Goal: Check status: Check status

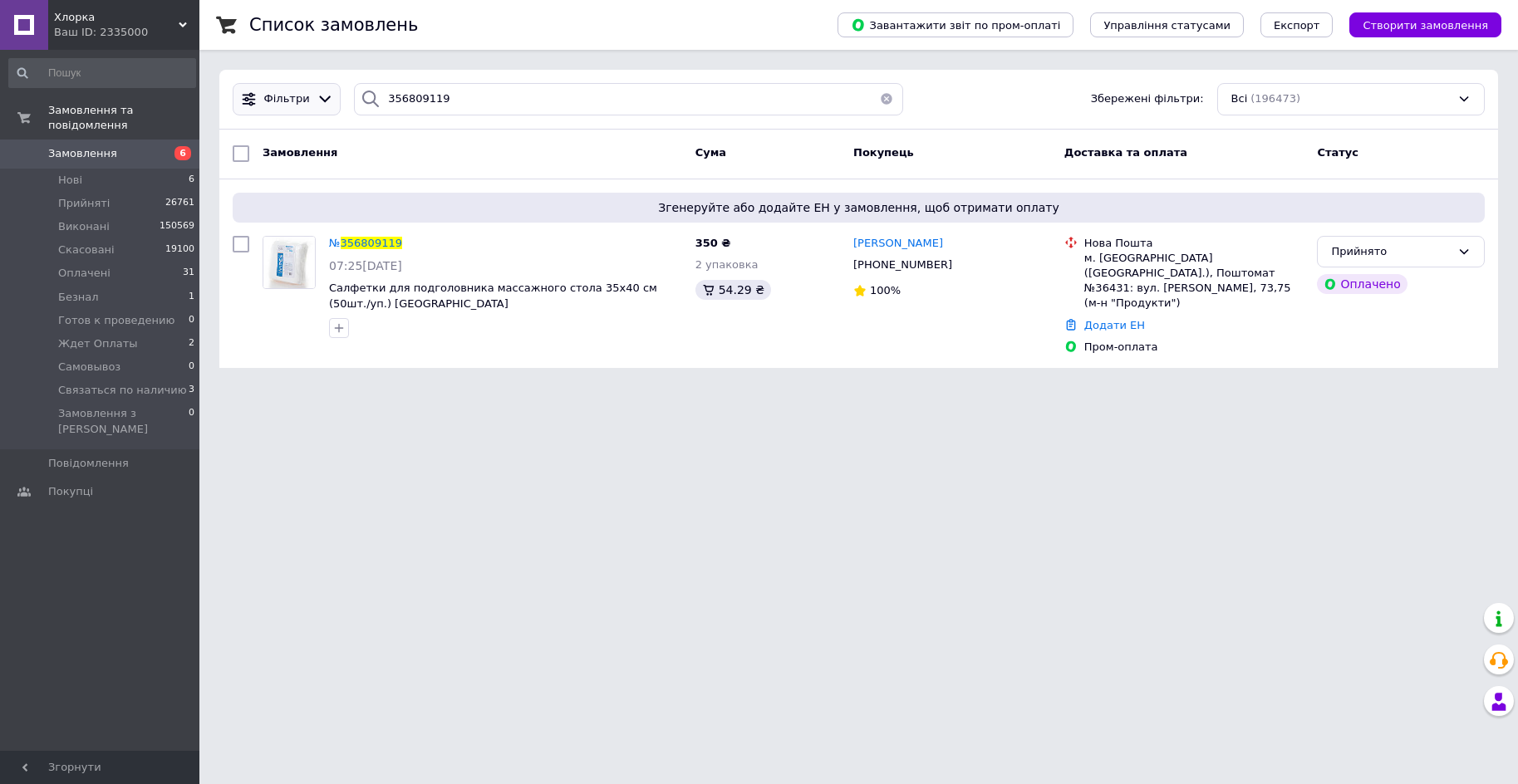
click at [328, 84] on div "Фільтри 356809119 Збережені фільтри: Всі (196473)" at bounding box center [858, 99] width 1265 height 32
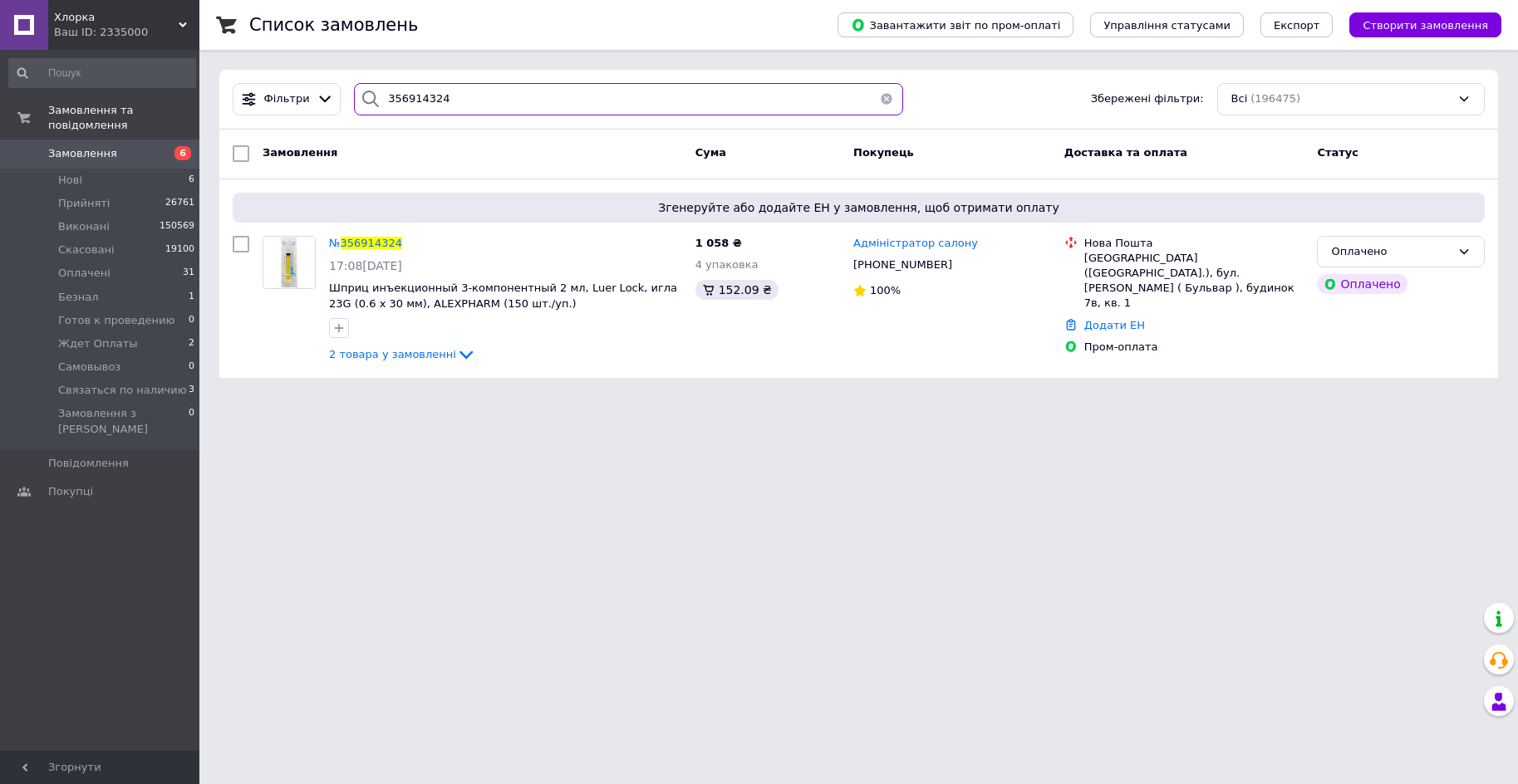
drag, startPoint x: 468, startPoint y: 101, endPoint x: 231, endPoint y: 82, distance: 237.8
click at [231, 82] on div "Фільтри 356914324 Збережені фільтри: Всі (196475)" at bounding box center [859, 100] width 1279 height 60
paste input "646718"
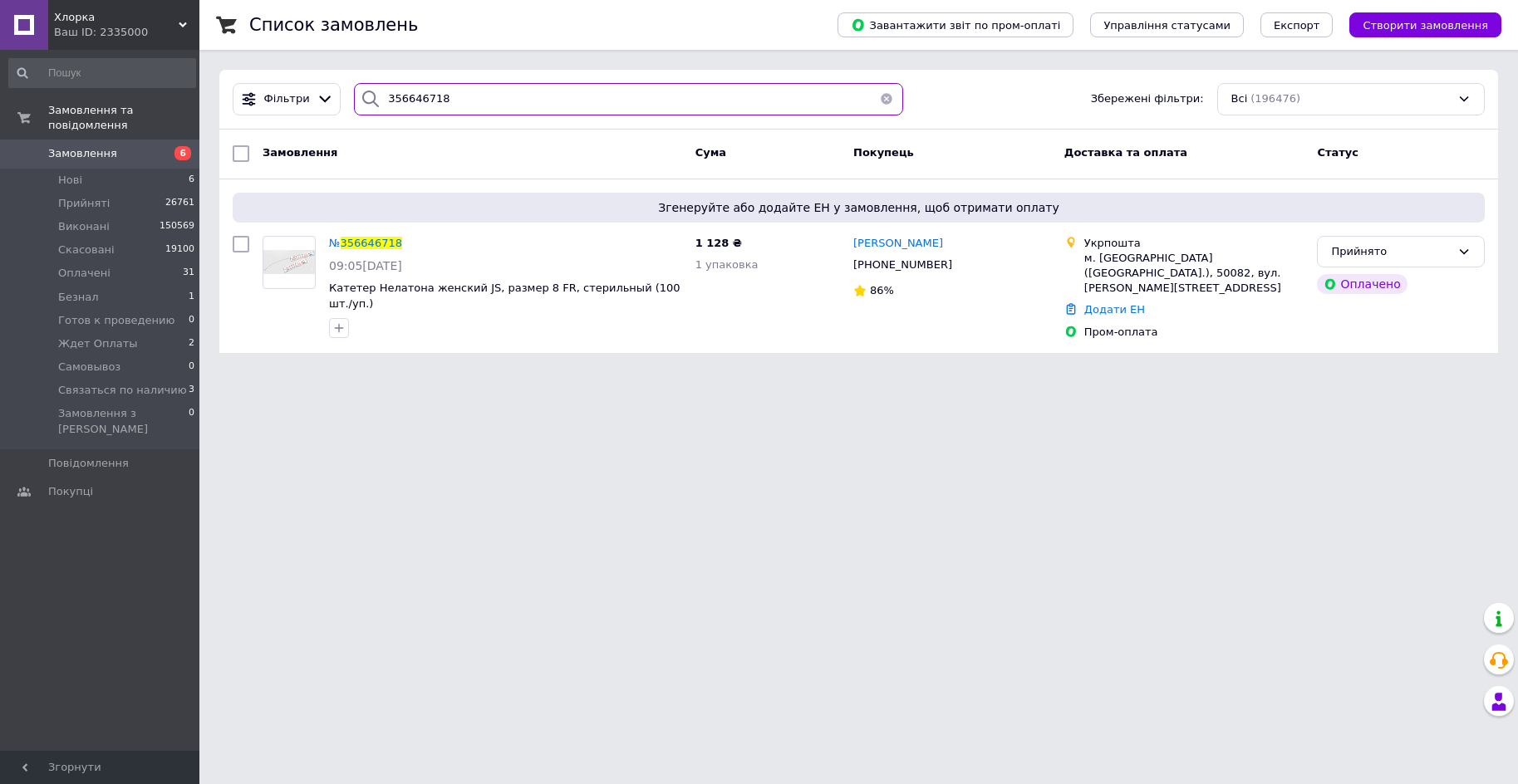
drag, startPoint x: 551, startPoint y: 127, endPoint x: 289, endPoint y: 72, distance: 267.7
click at [289, 72] on div "Фільтри 356646718 Збережені фільтри: Всі (196476)" at bounding box center [859, 100] width 1279 height 60
paste input "26232"
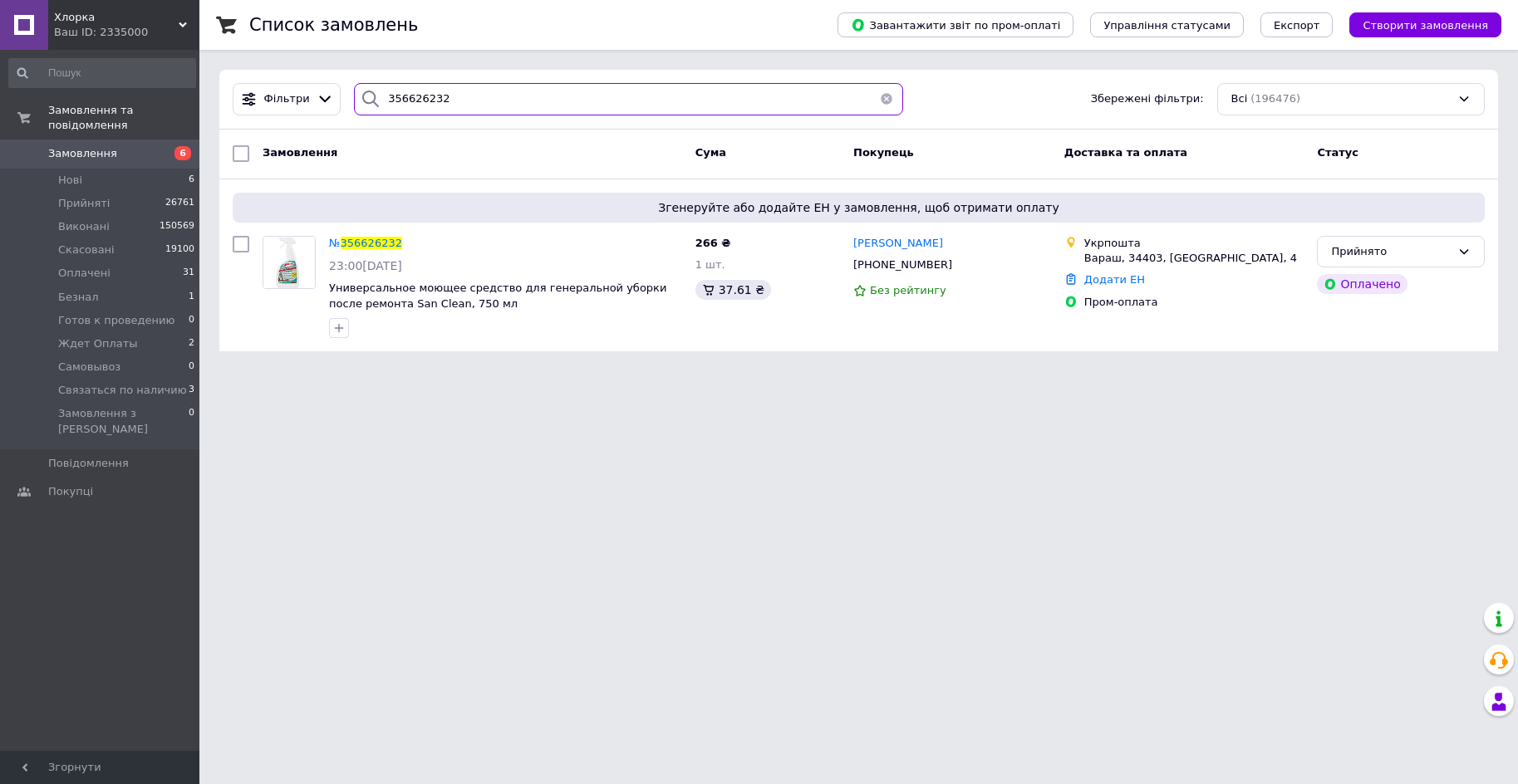
type input "356626232"
click at [114, 147] on span "Замовлення" at bounding box center [101, 154] width 105 height 15
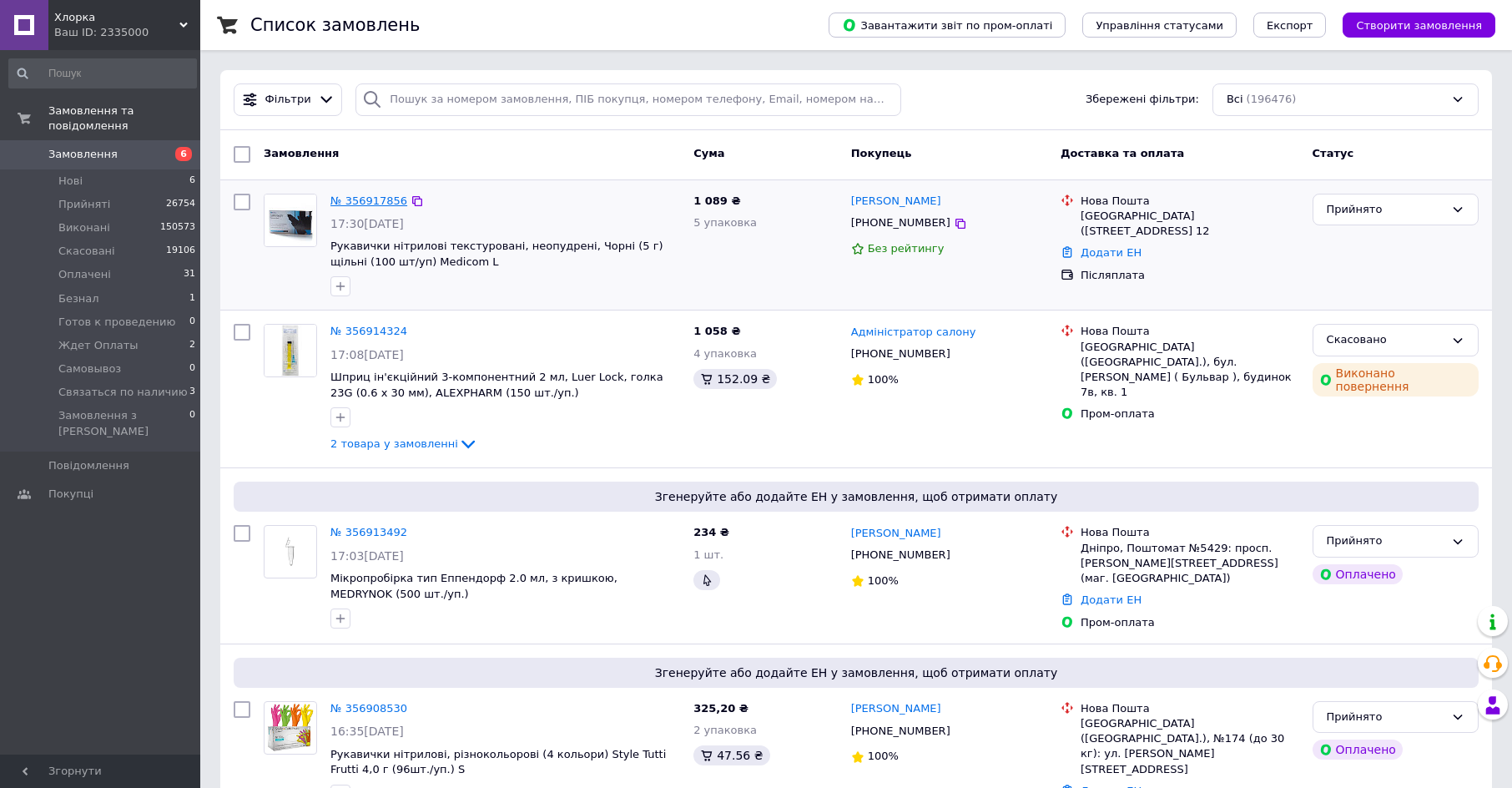
click at [369, 200] on link "№ 356917856" at bounding box center [369, 201] width 77 height 13
